Goal: Task Accomplishment & Management: Manage account settings

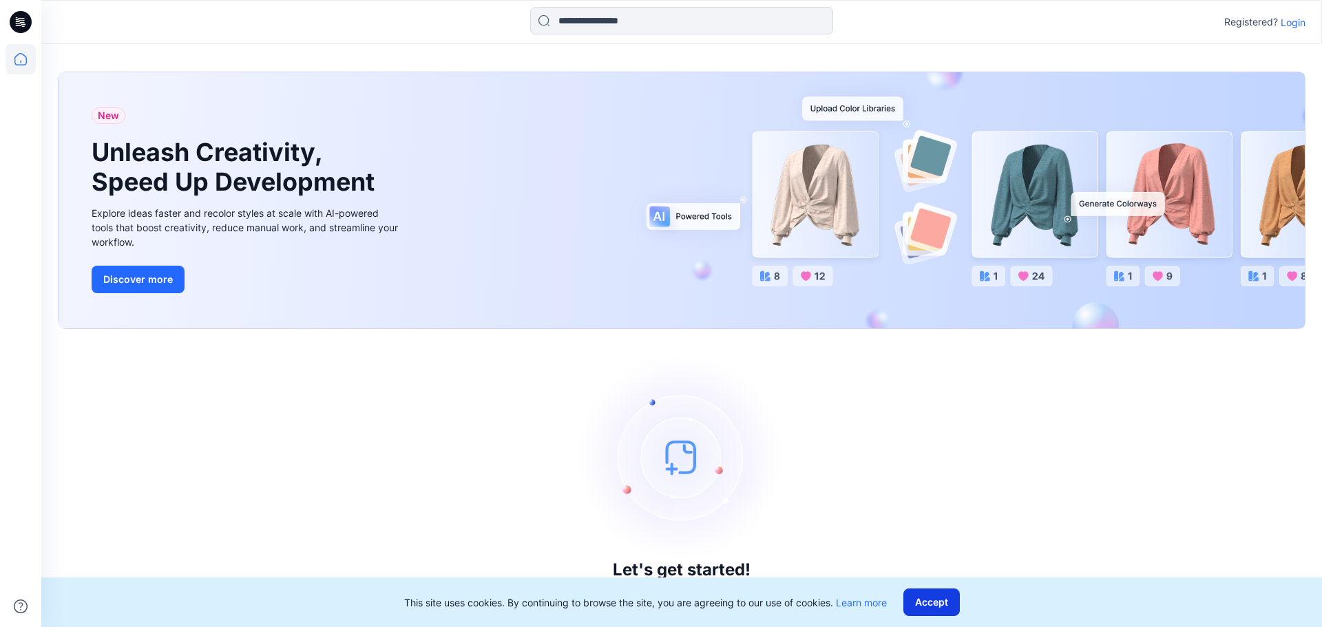
click at [940, 593] on button "Accept" at bounding box center [931, 603] width 56 height 28
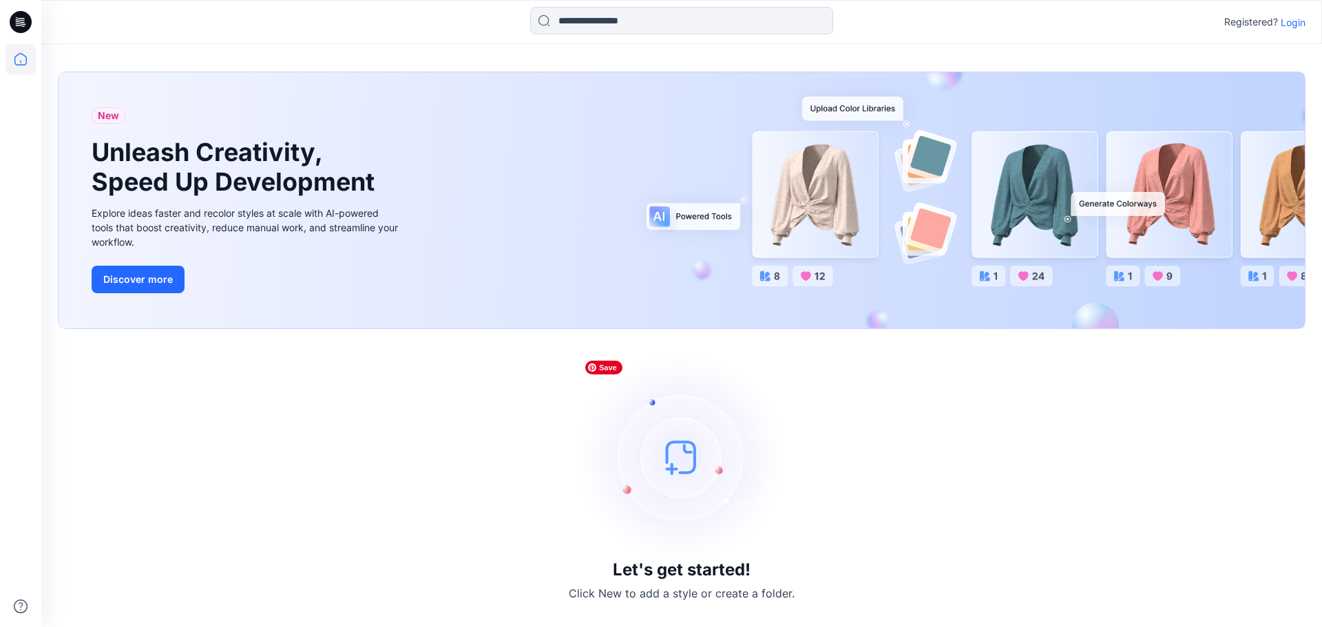
click at [688, 456] on img at bounding box center [681, 457] width 207 height 207
click at [1164, 23] on p "Login" at bounding box center [1292, 22] width 25 height 14
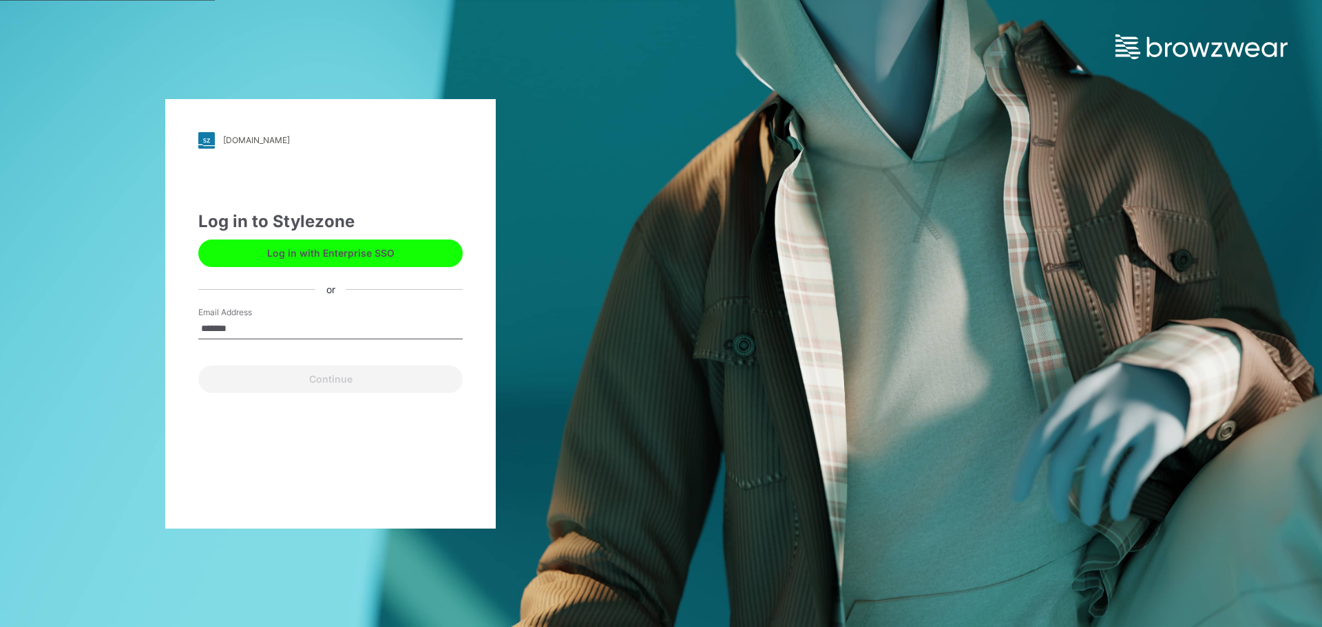
type input "**********"
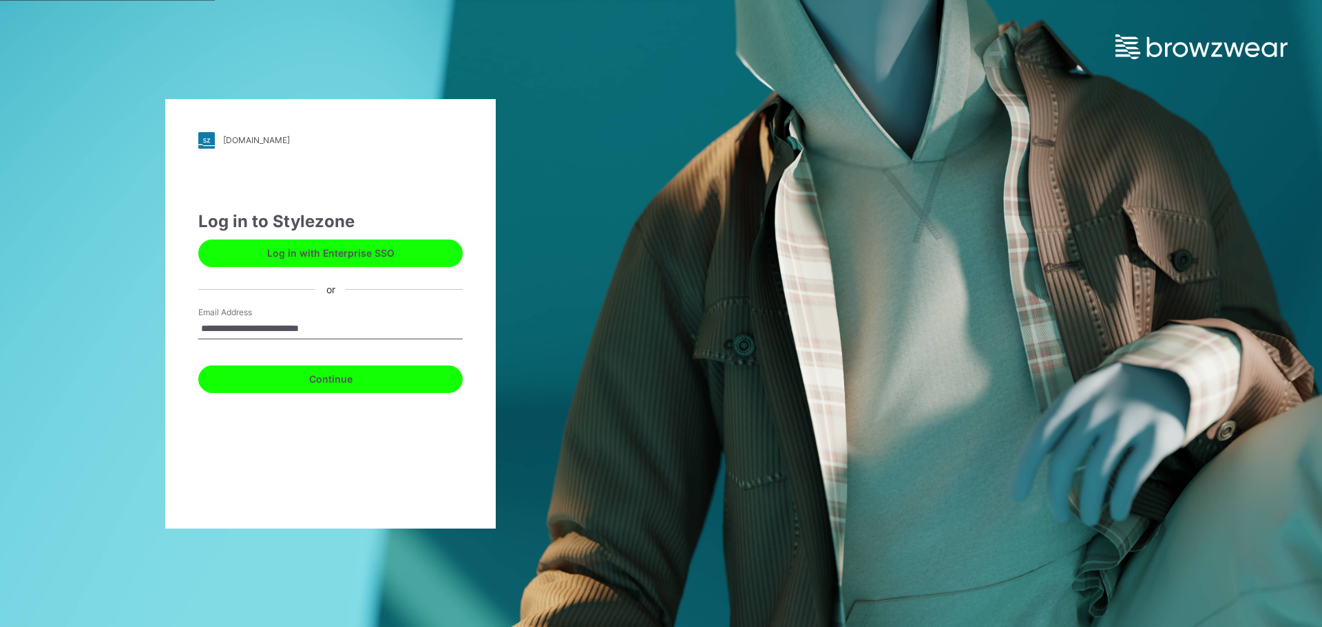
click at [369, 390] on button "Continue" at bounding box center [330, 380] width 264 height 28
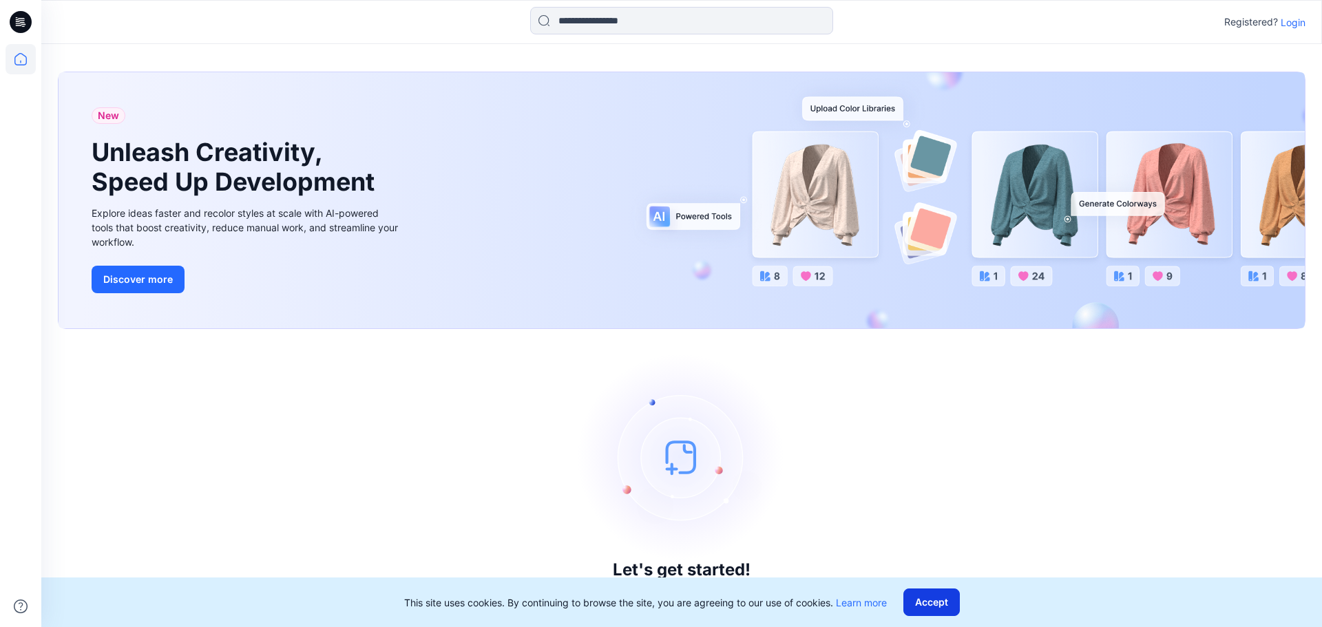
click at [937, 607] on button "Accept" at bounding box center [931, 603] width 56 height 28
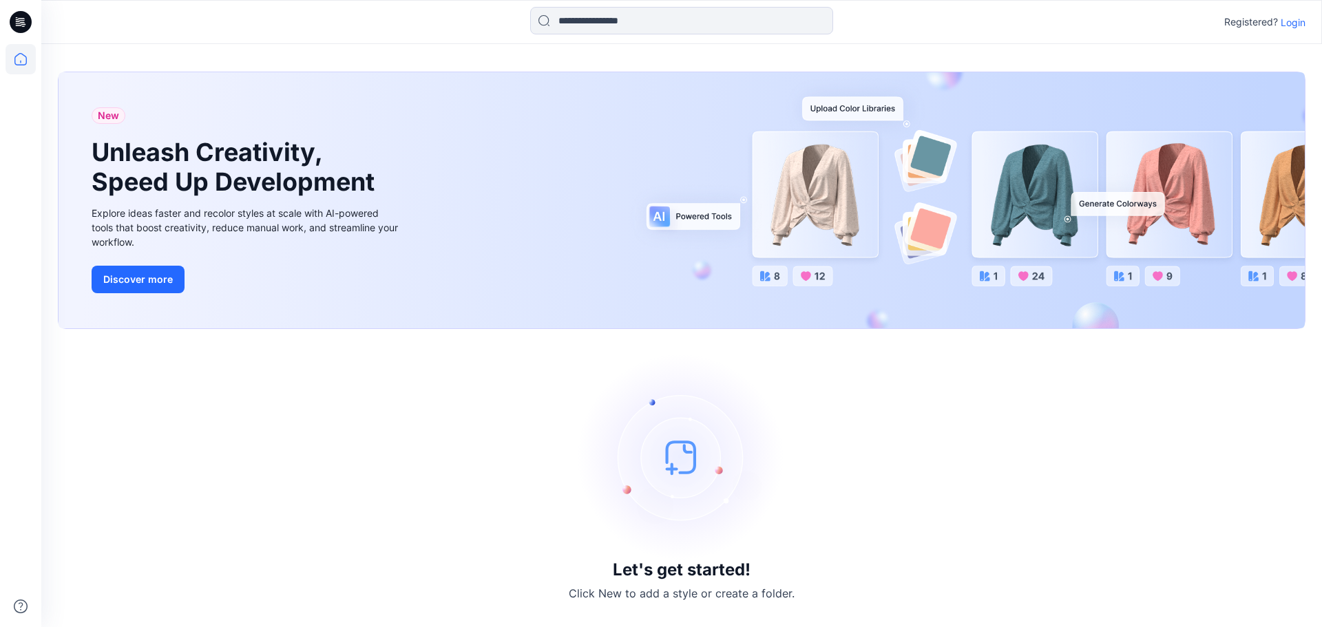
click at [693, 592] on p "Click New to add a style or create a folder." at bounding box center [682, 593] width 226 height 17
click at [673, 454] on img at bounding box center [681, 457] width 207 height 207
click at [130, 275] on button "Discover more" at bounding box center [138, 280] width 93 height 28
click at [19, 27] on icon at bounding box center [21, 22] width 22 height 22
click at [29, 59] on icon at bounding box center [21, 59] width 30 height 30
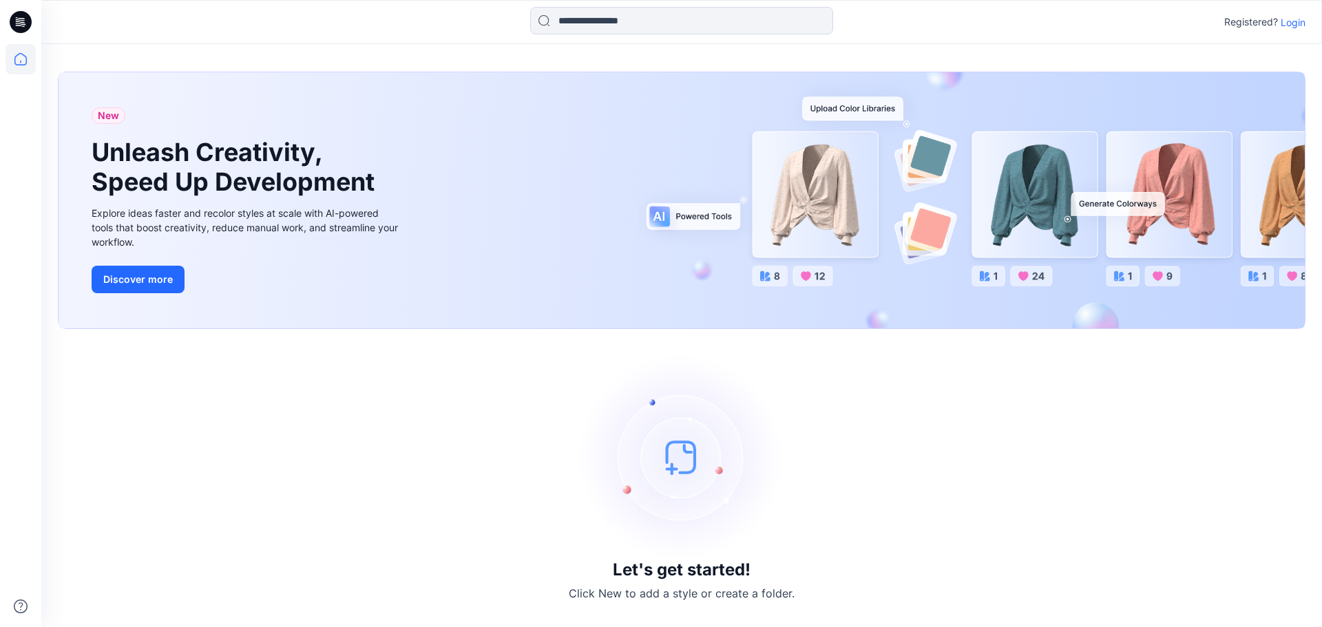
click at [30, 25] on icon at bounding box center [21, 22] width 22 height 22
click at [1296, 25] on p "Login" at bounding box center [1292, 22] width 25 height 14
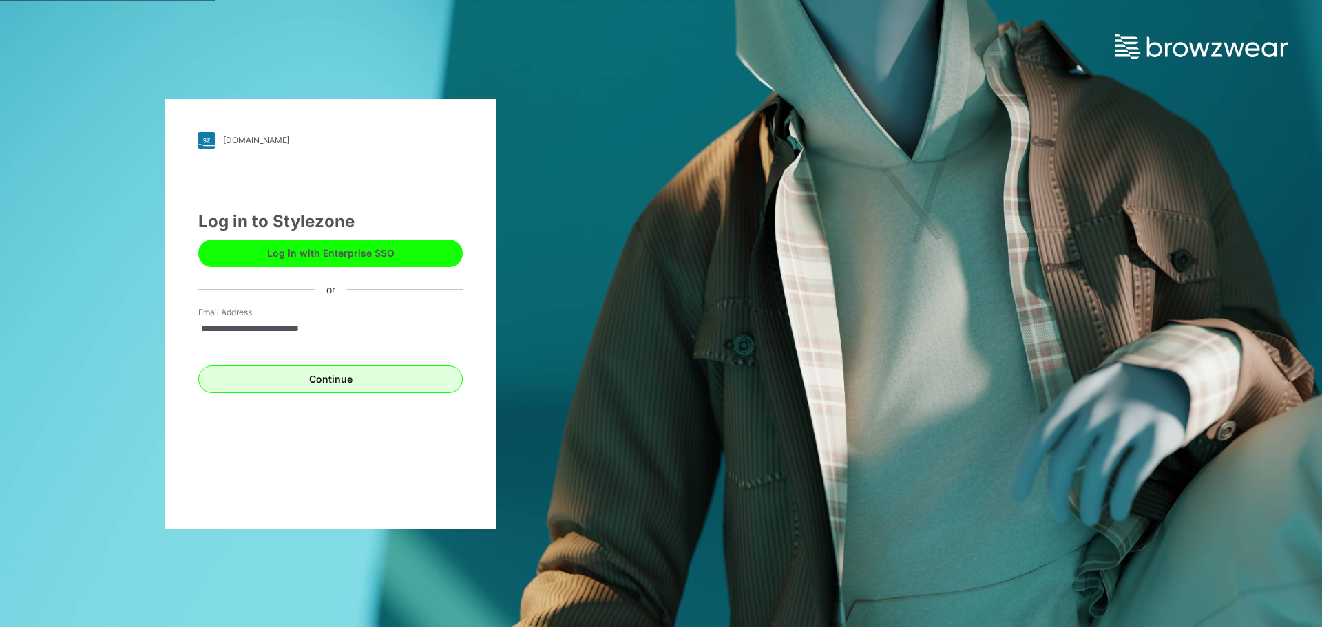
type input "**********"
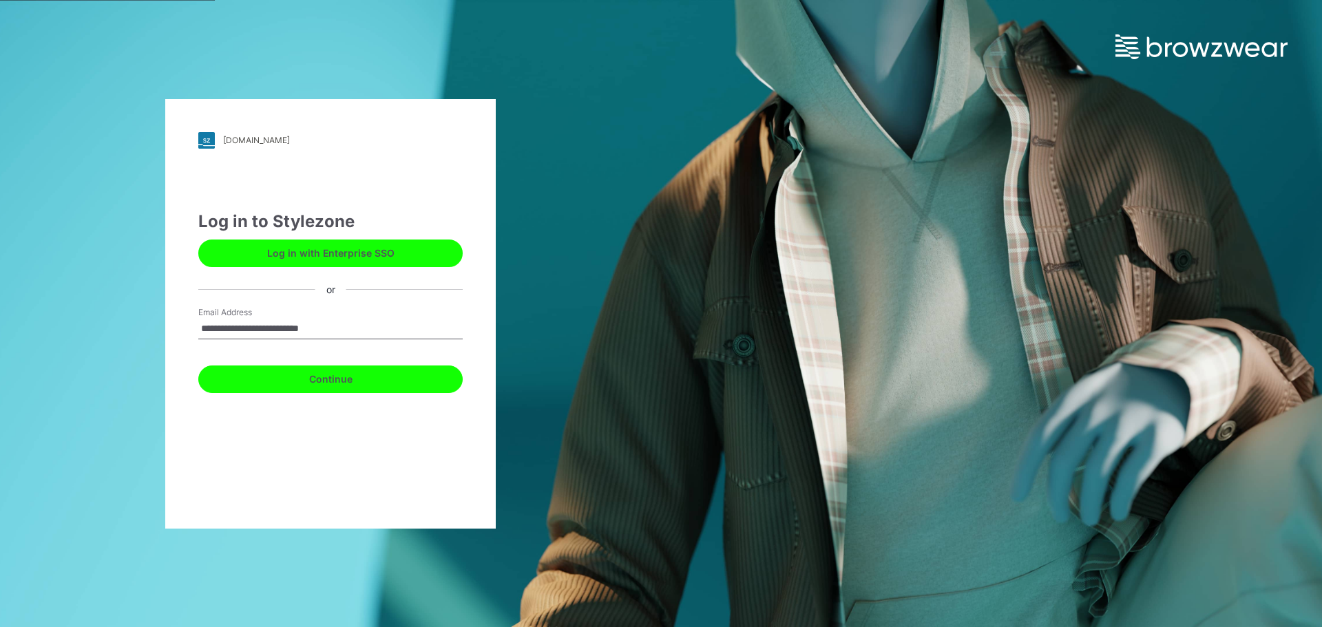
click at [412, 379] on button "Continue" at bounding box center [330, 380] width 264 height 28
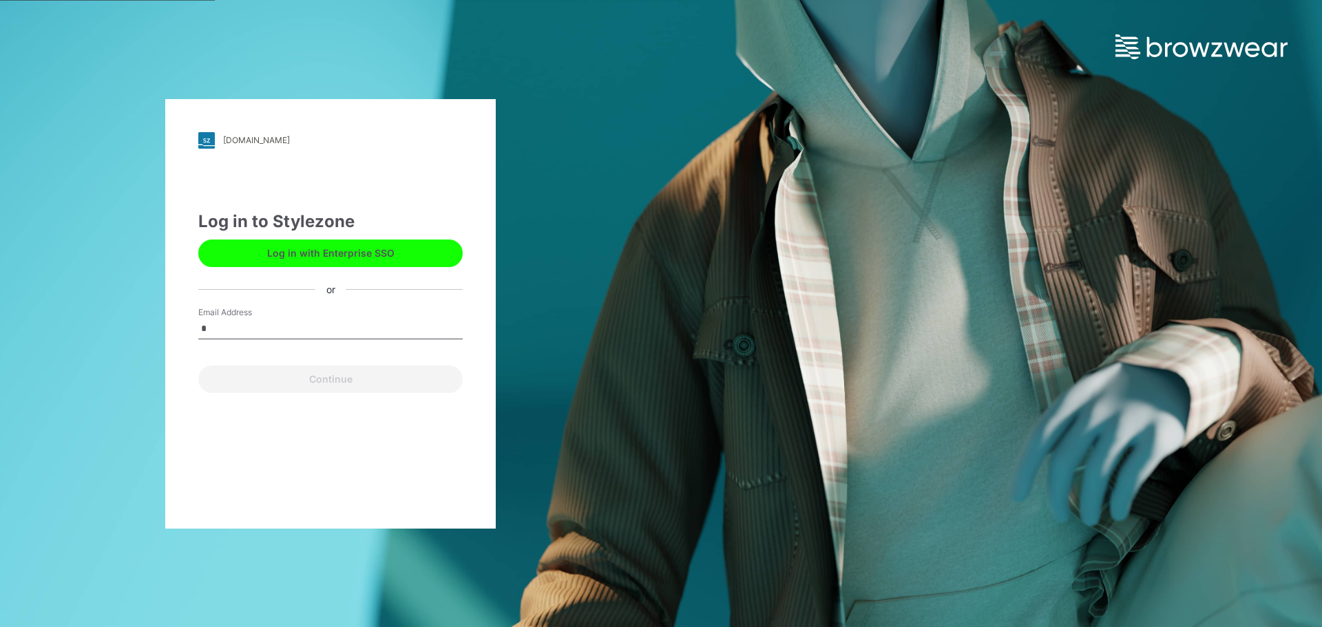
type input "**********"
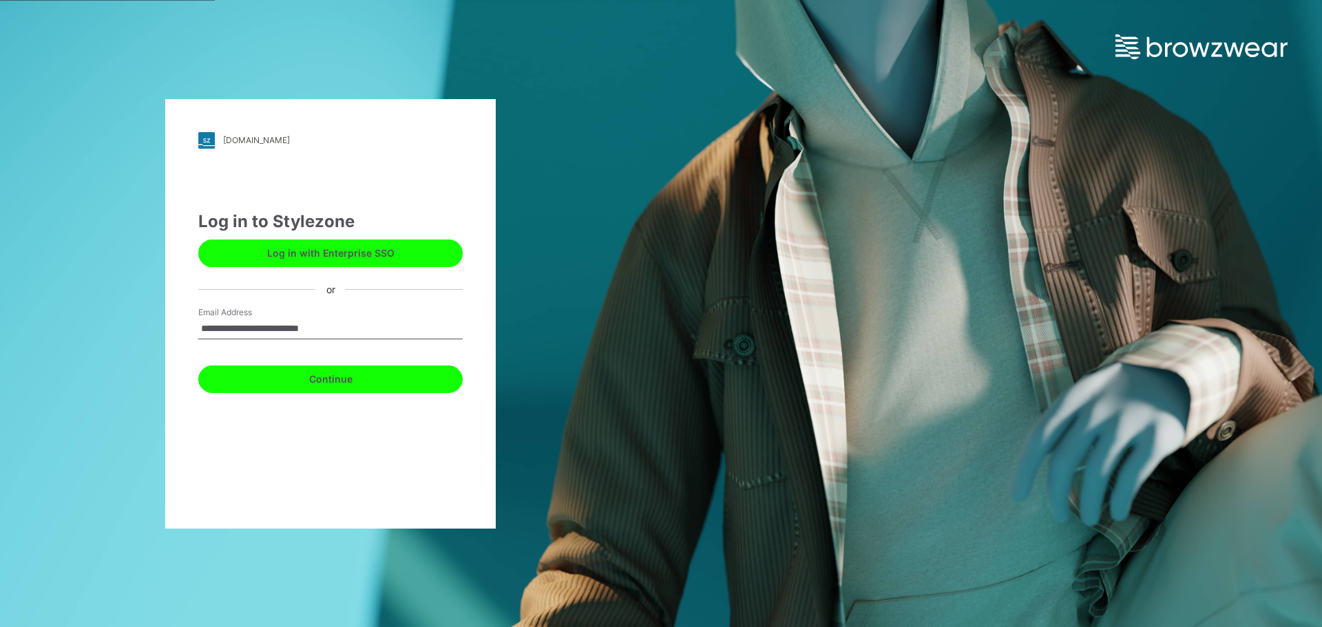
click at [350, 387] on button "Continue" at bounding box center [330, 380] width 264 height 28
